Goal: Information Seeking & Learning: Learn about a topic

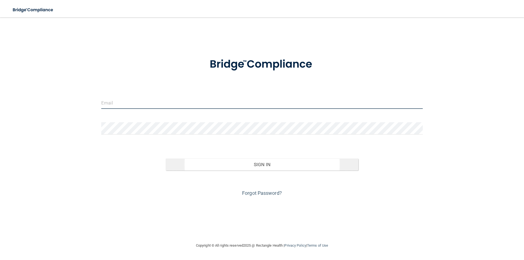
type input "[PERSON_NAME][EMAIL_ADDRESS][DOMAIN_NAME]"
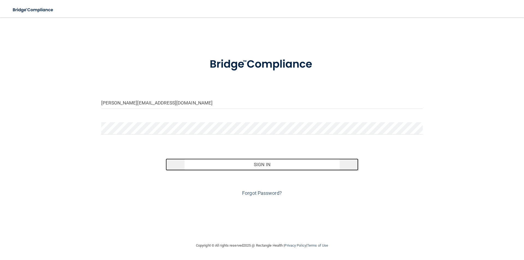
click at [257, 163] on button "Sign In" at bounding box center [262, 165] width 193 height 12
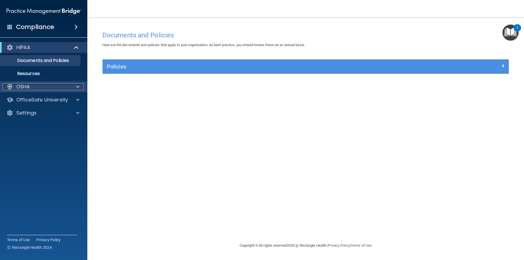
click at [17, 87] on p "OSHA" at bounding box center [23, 86] width 14 height 7
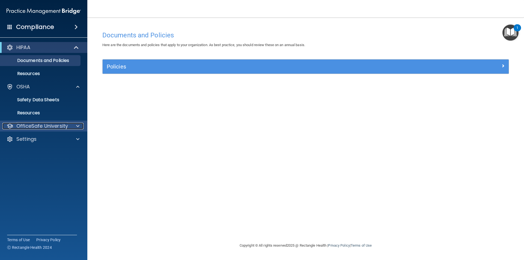
click at [46, 125] on p "OfficeSafe University" at bounding box center [42, 126] width 52 height 7
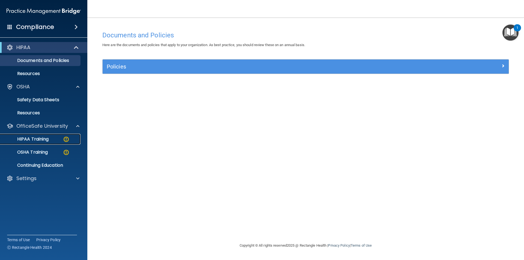
click at [36, 140] on p "HIPAA Training" at bounding box center [26, 138] width 45 height 5
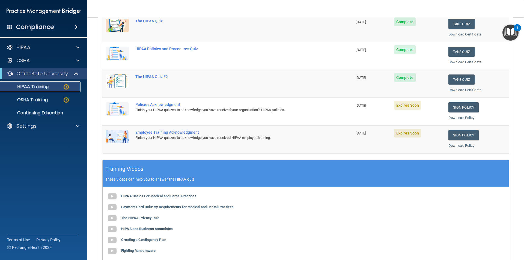
scroll to position [55, 0]
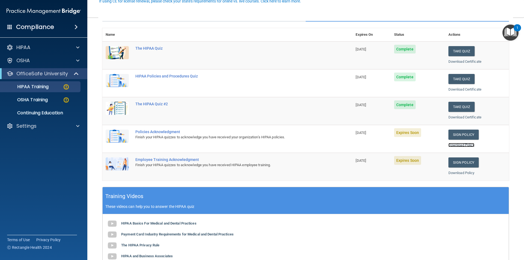
click at [455, 146] on link "Download Policy" at bounding box center [461, 145] width 26 height 4
click at [458, 135] on link "Sign Policy" at bounding box center [463, 135] width 30 height 10
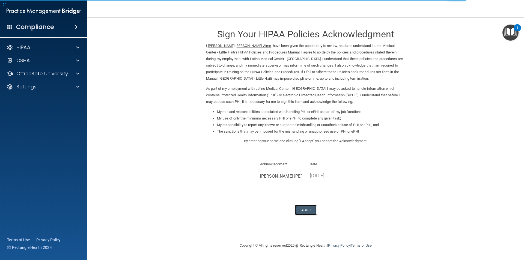
click at [308, 208] on button "I Agree" at bounding box center [306, 210] width 22 height 10
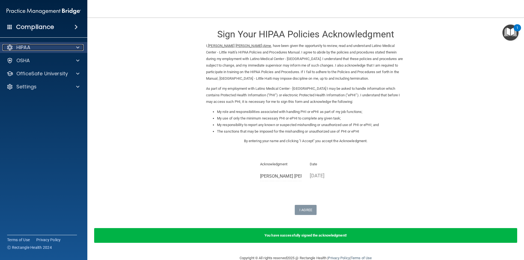
click at [62, 46] on div "HIPAA" at bounding box center [36, 47] width 68 height 7
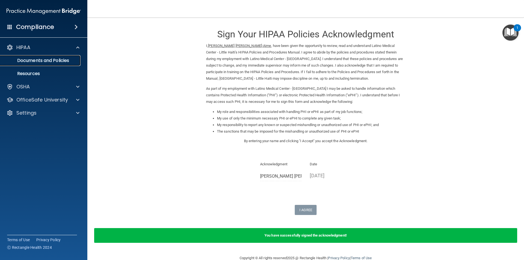
click at [56, 62] on p "Documents and Policies" at bounding box center [41, 60] width 74 height 5
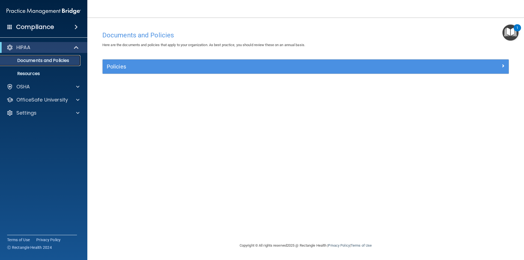
click at [49, 62] on p "Documents and Policies" at bounding box center [41, 60] width 74 height 5
click at [43, 85] on div "OSHA" at bounding box center [36, 86] width 68 height 7
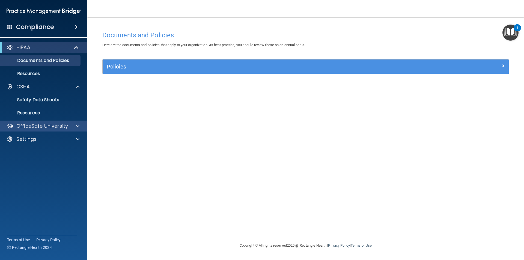
click at [58, 122] on div "OfficeSafe University" at bounding box center [44, 126] width 88 height 11
click at [64, 127] on p "OfficeSafe University" at bounding box center [42, 126] width 52 height 7
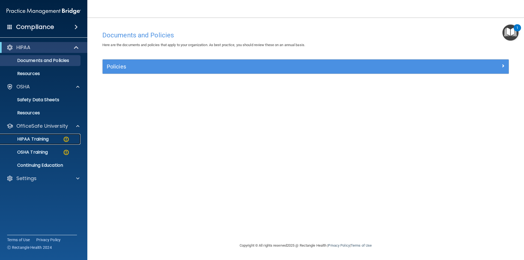
click at [49, 138] on div "HIPAA Training" at bounding box center [41, 138] width 74 height 5
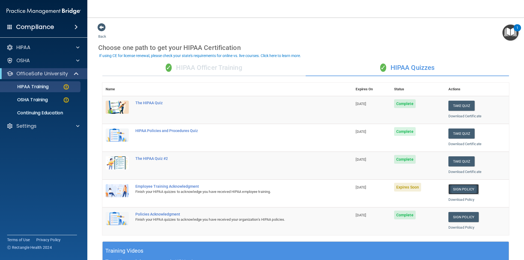
click at [458, 191] on link "Sign Policy" at bounding box center [463, 189] width 30 height 10
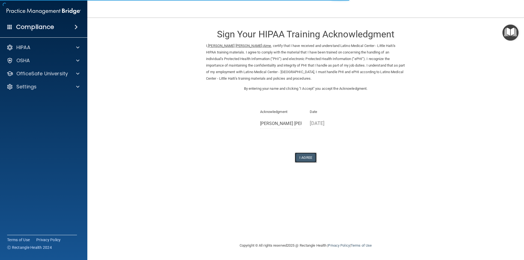
click at [311, 161] on button "I Agree" at bounding box center [306, 158] width 22 height 10
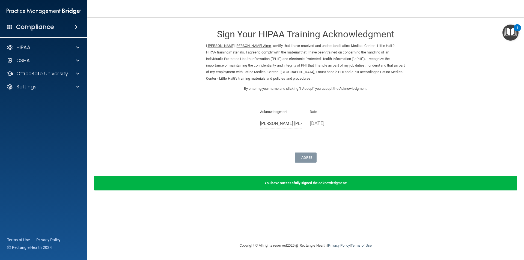
click at [190, 163] on form "Sign Your HIPAA Training Acknowledgment I, [PERSON_NAME] [PERSON_NAME]-Aime , c…" at bounding box center [305, 110] width 415 height 174
click at [28, 51] on div "HIPAA" at bounding box center [44, 47] width 88 height 11
click at [31, 51] on div "HIPAA" at bounding box center [44, 47] width 88 height 11
click at [24, 48] on p "HIPAA" at bounding box center [23, 47] width 14 height 7
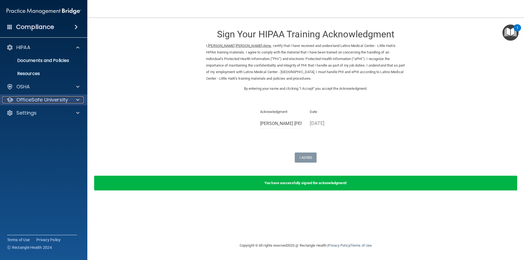
click at [35, 97] on p "OfficeSafe University" at bounding box center [42, 100] width 52 height 7
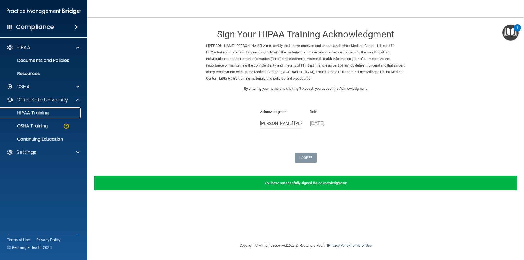
click at [41, 112] on p "HIPAA Training" at bounding box center [26, 112] width 45 height 5
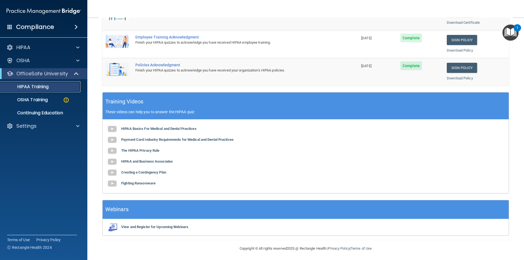
scroll to position [151, 0]
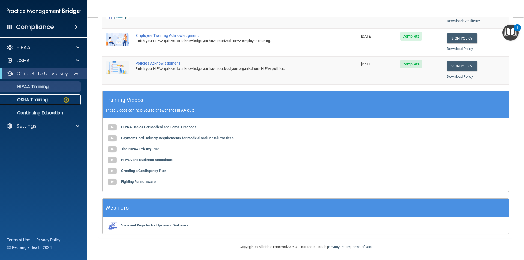
click at [51, 99] on div "OSHA Training" at bounding box center [41, 99] width 74 height 5
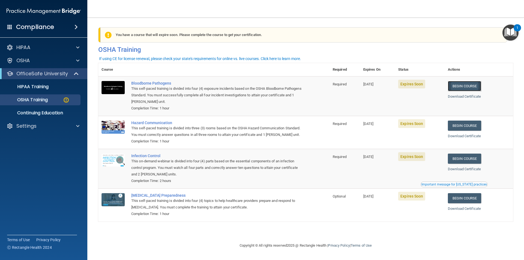
click at [466, 87] on link "Begin Course" at bounding box center [464, 86] width 33 height 10
